Goal: Task Accomplishment & Management: Use online tool/utility

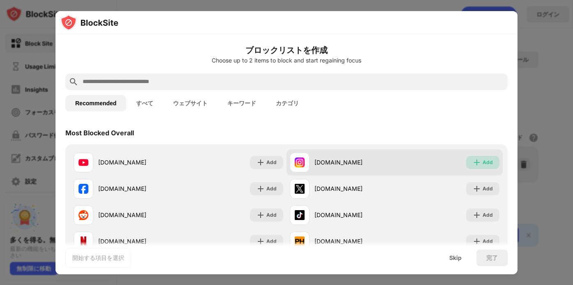
click at [477, 161] on div "Add" at bounding box center [482, 162] width 33 height 13
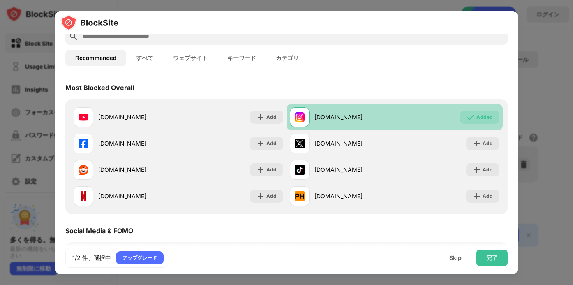
scroll to position [64, 0]
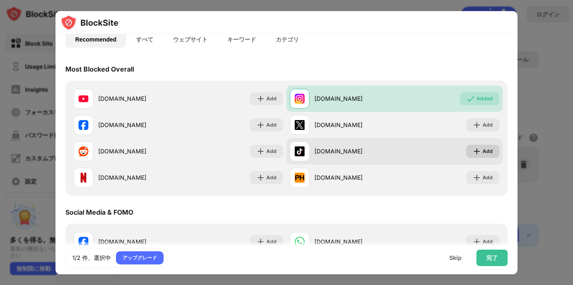
click at [484, 153] on div "Add" at bounding box center [488, 151] width 10 height 8
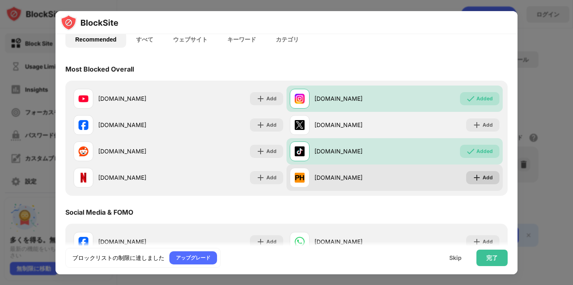
click at [483, 180] on div "Add" at bounding box center [488, 178] width 10 height 8
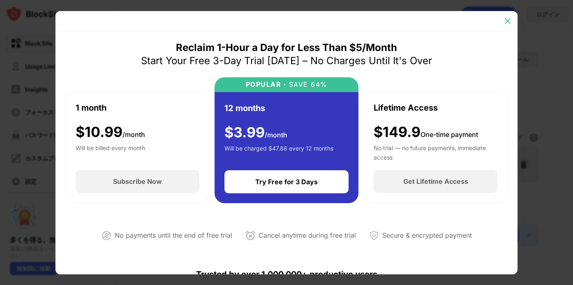
click at [508, 19] on img at bounding box center [508, 21] width 8 height 8
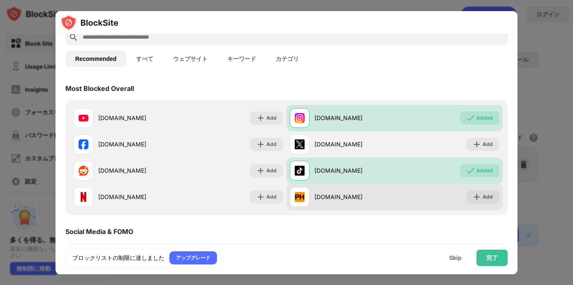
scroll to position [33, 0]
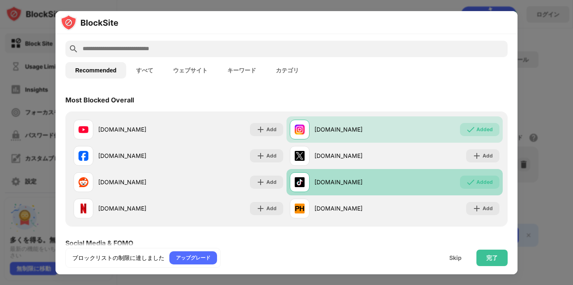
click at [469, 184] on img at bounding box center [471, 182] width 8 height 8
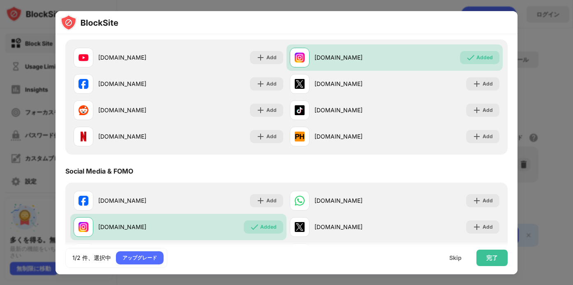
scroll to position [97, 0]
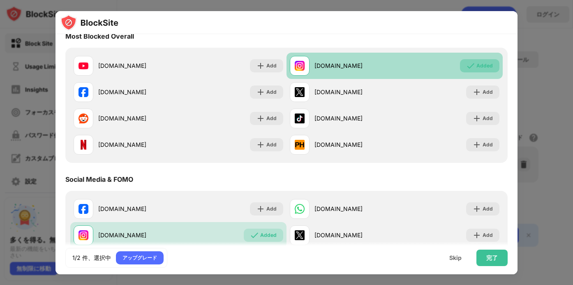
click at [467, 65] on img at bounding box center [471, 66] width 8 height 8
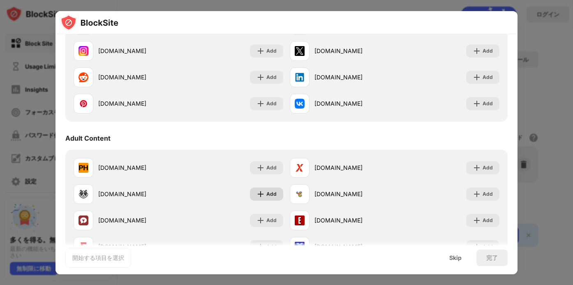
scroll to position [0, 0]
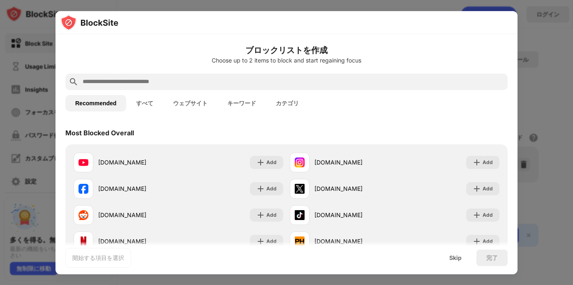
click at [202, 82] on input "text" at bounding box center [293, 82] width 423 height 10
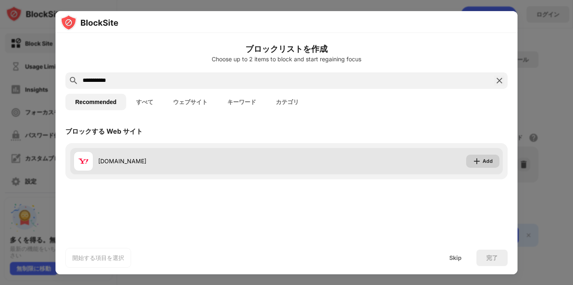
type input "**********"
click at [483, 163] on div "Add" at bounding box center [482, 161] width 33 height 13
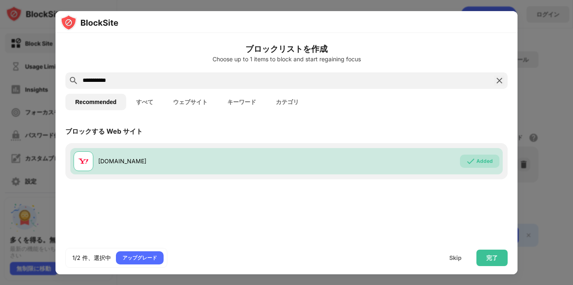
click at [145, 105] on button "すべて" at bounding box center [144, 102] width 37 height 16
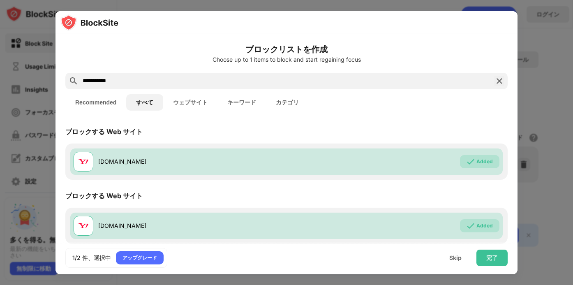
click at [187, 101] on button "ウェブサイト" at bounding box center [190, 102] width 54 height 16
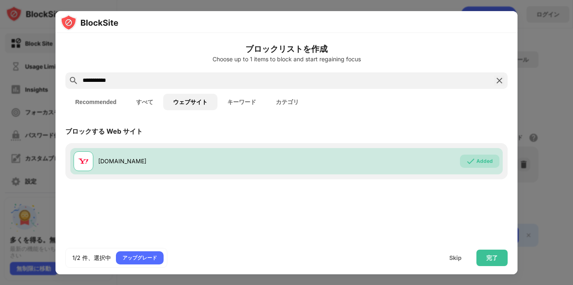
click at [236, 102] on button "キーワード" at bounding box center [242, 102] width 49 height 16
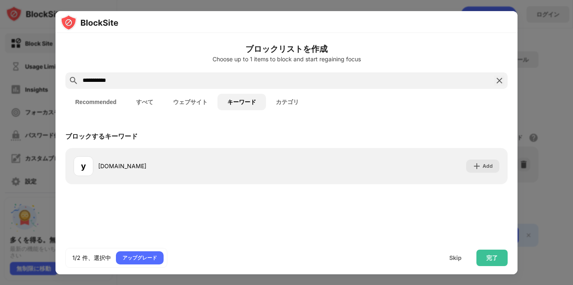
click at [108, 100] on button "Recommended" at bounding box center [95, 102] width 61 height 16
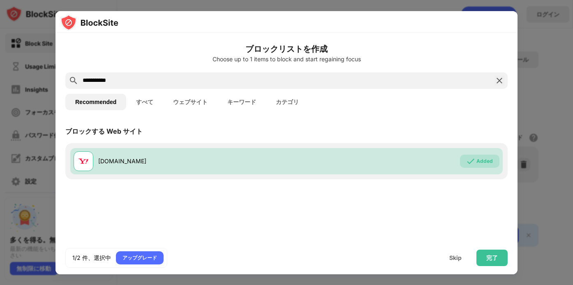
drag, startPoint x: 132, startPoint y: 80, endPoint x: 56, endPoint y: 78, distance: 75.7
click at [56, 78] on div "**********" at bounding box center [287, 153] width 462 height 241
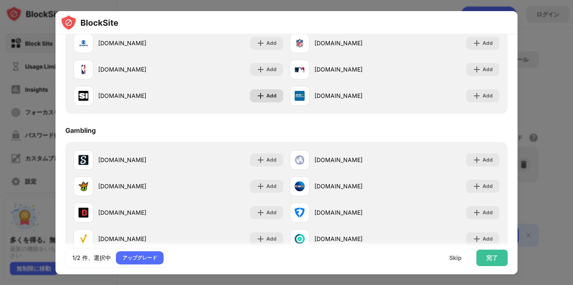
scroll to position [709, 0]
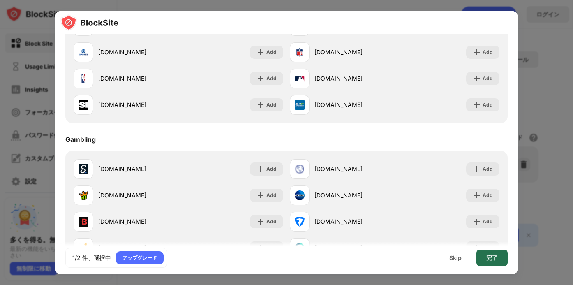
click at [495, 259] on div "完了" at bounding box center [493, 258] width 12 height 7
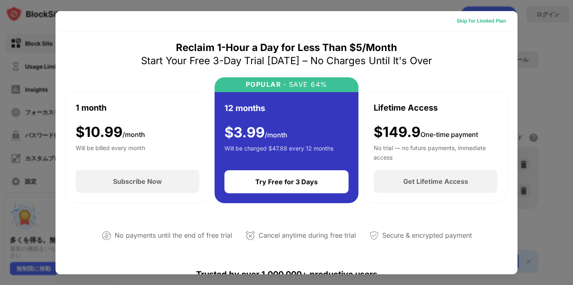
click at [471, 21] on div "Skip for Limited Plan" at bounding box center [481, 21] width 49 height 8
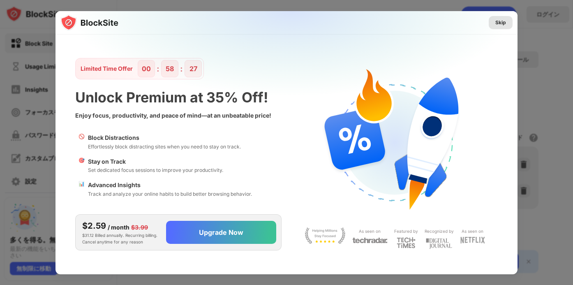
click at [503, 20] on div "Skip" at bounding box center [501, 23] width 11 height 8
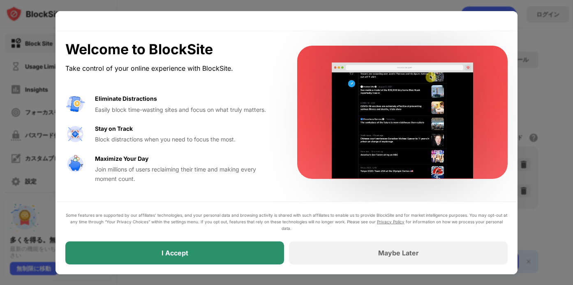
click at [267, 257] on div "I Accept" at bounding box center [174, 252] width 219 height 23
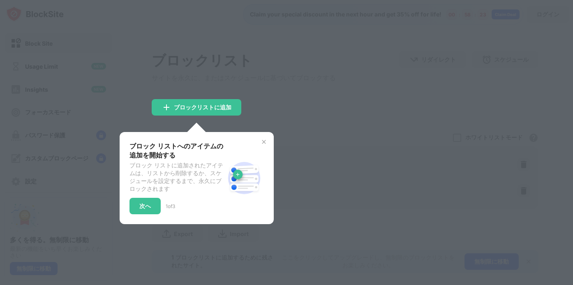
click at [338, 129] on div at bounding box center [286, 142] width 573 height 285
